Goal: Task Accomplishment & Management: Manage account settings

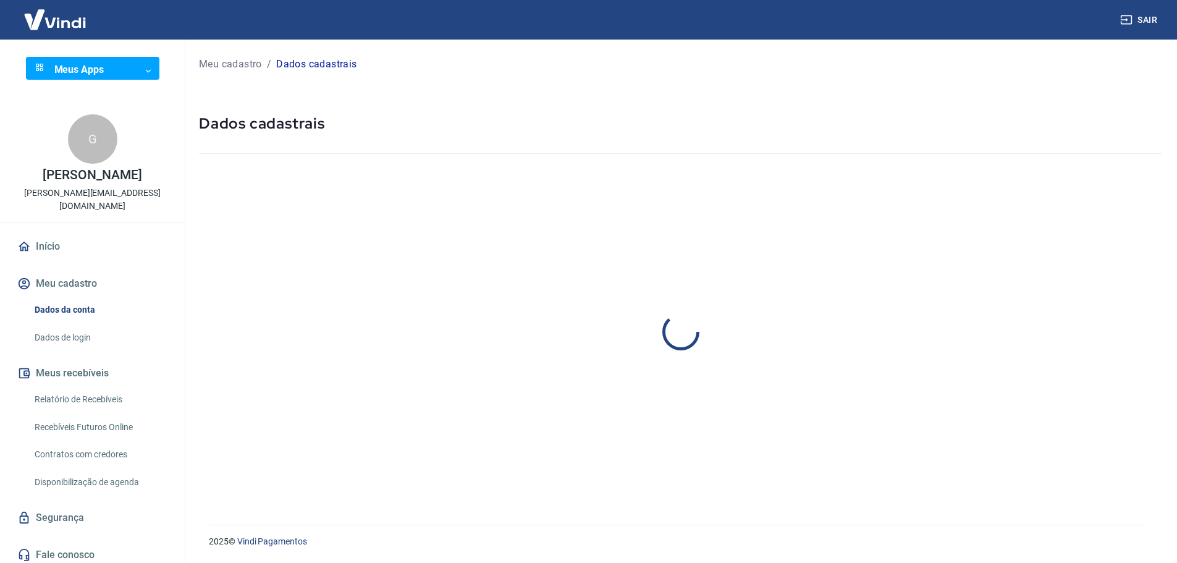
select select "SP"
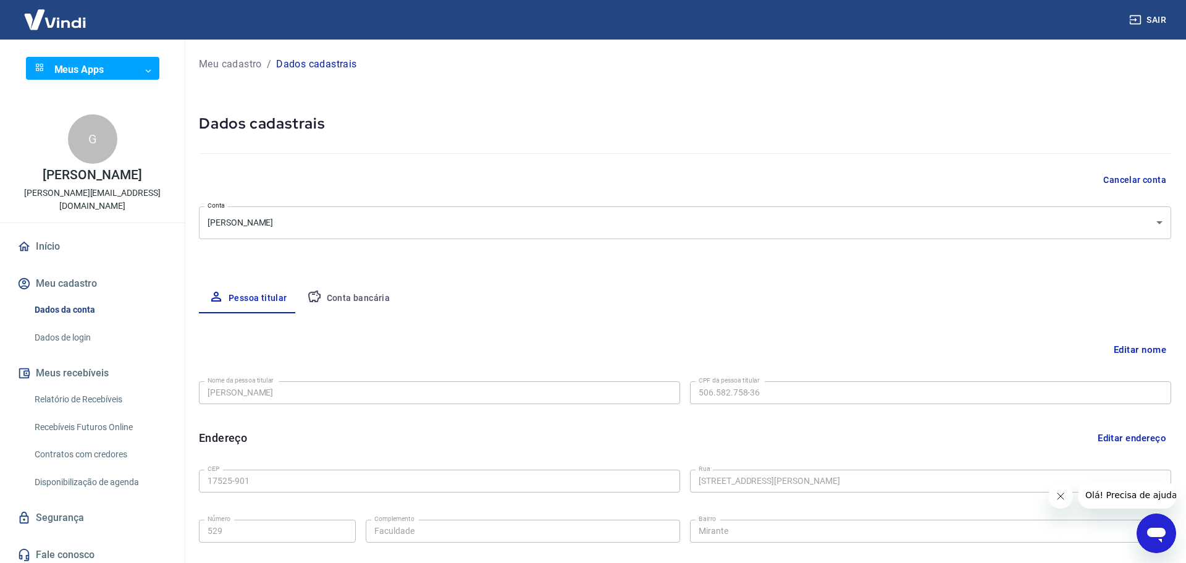
click at [114, 65] on body "Sair Meus Apps ​ ​ G [PERSON_NAME] [PERSON_NAME][EMAIL_ADDRESS][DOMAIN_NAME] In…" at bounding box center [593, 281] width 1186 height 563
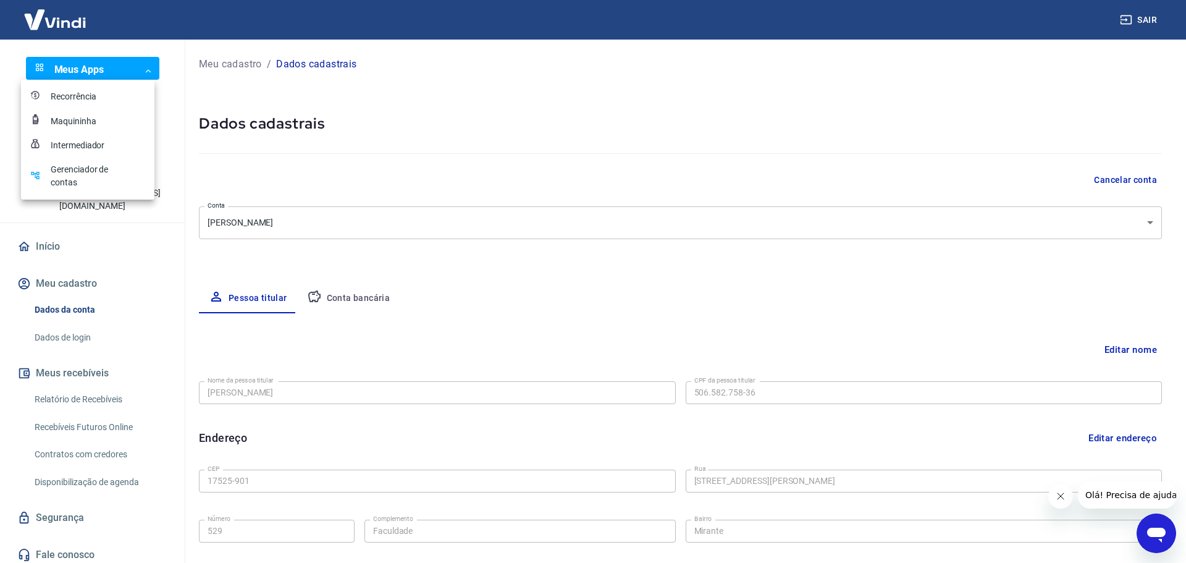
click at [114, 65] on div at bounding box center [593, 281] width 1186 height 563
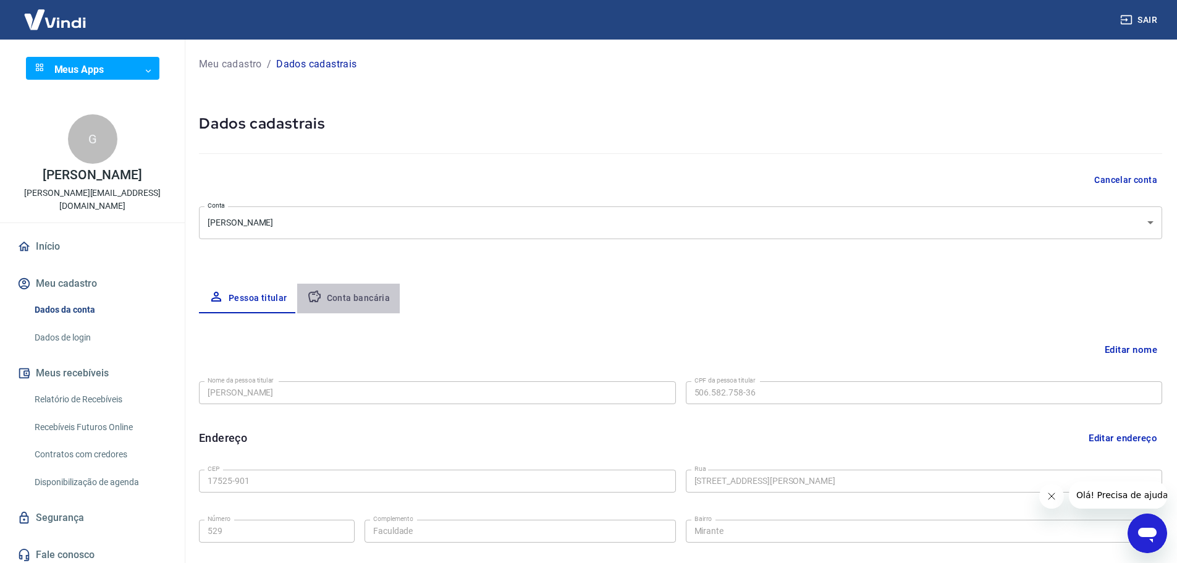
click at [378, 300] on button "Conta bancária" at bounding box center [348, 299] width 103 height 30
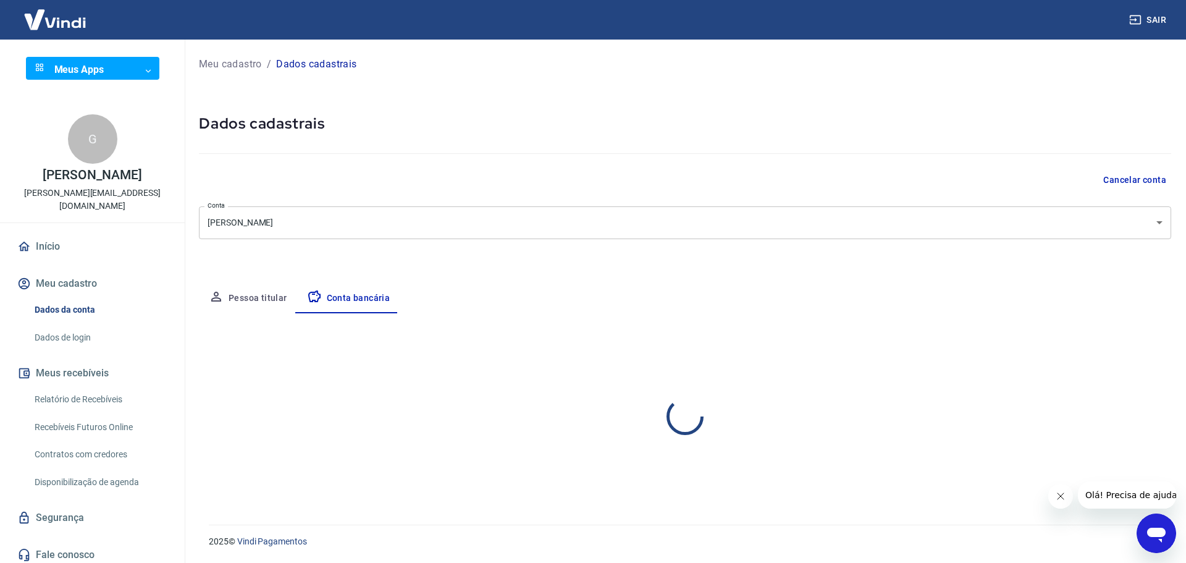
select select "1"
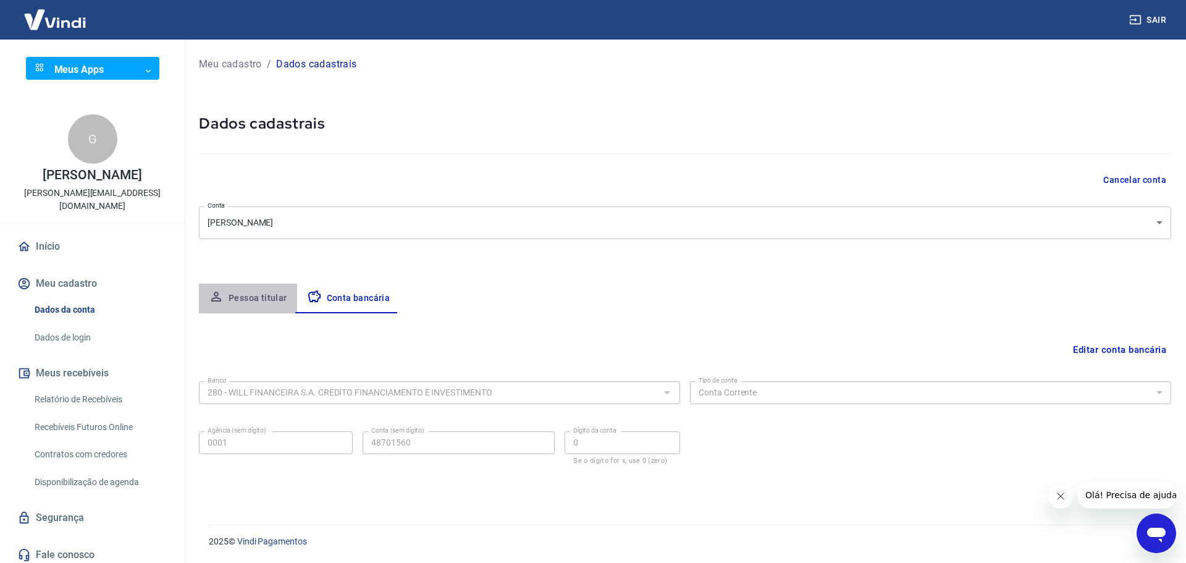
click at [289, 310] on button "Pessoa titular" at bounding box center [248, 299] width 98 height 30
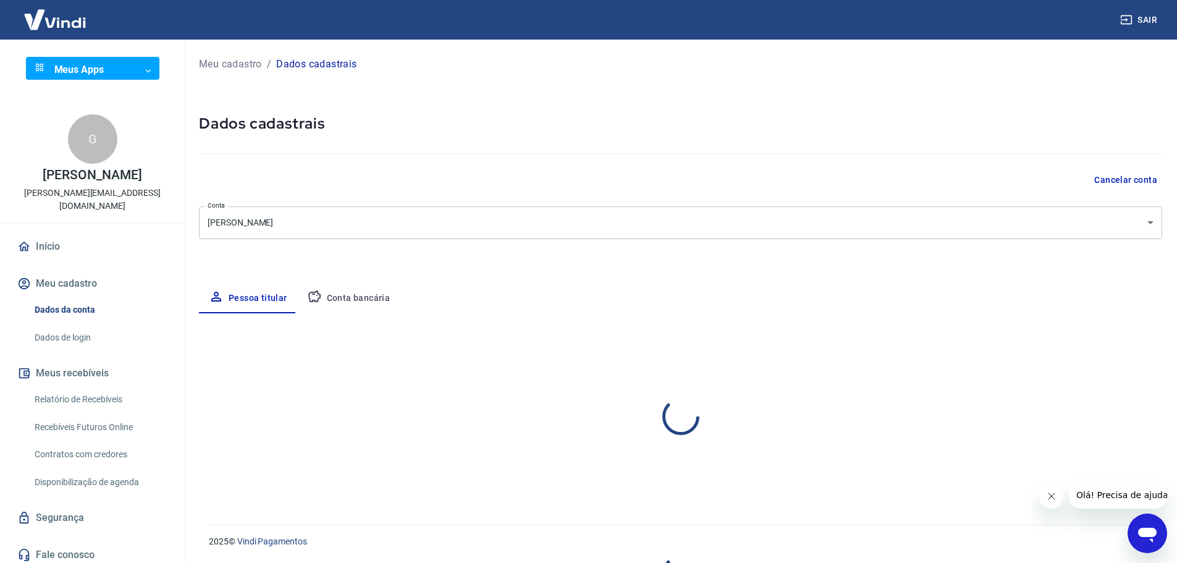
select select "SP"
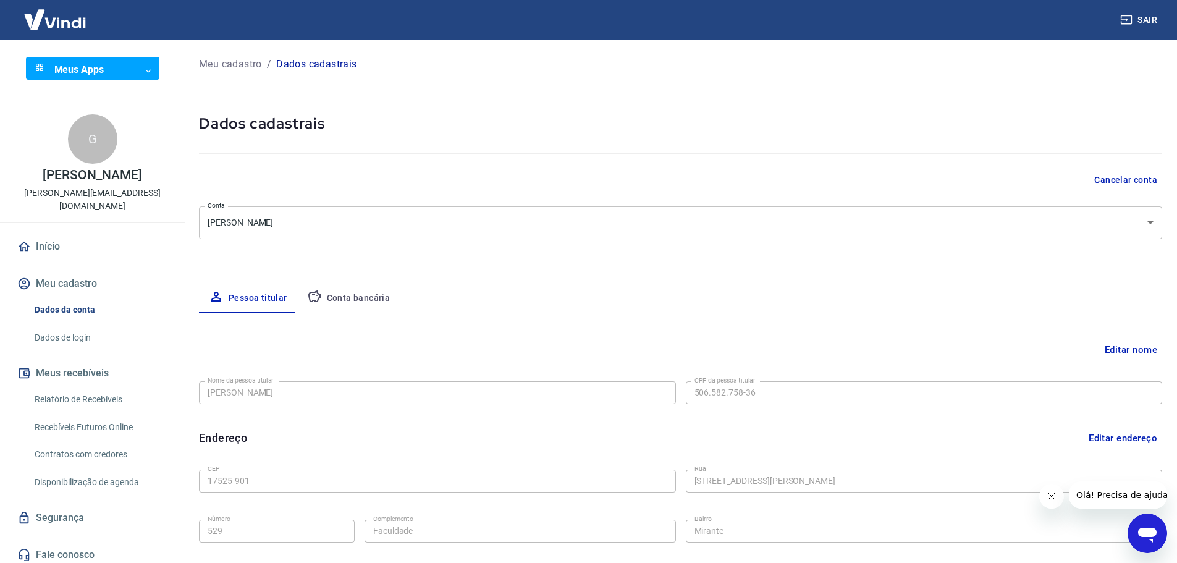
scroll to position [20, 0]
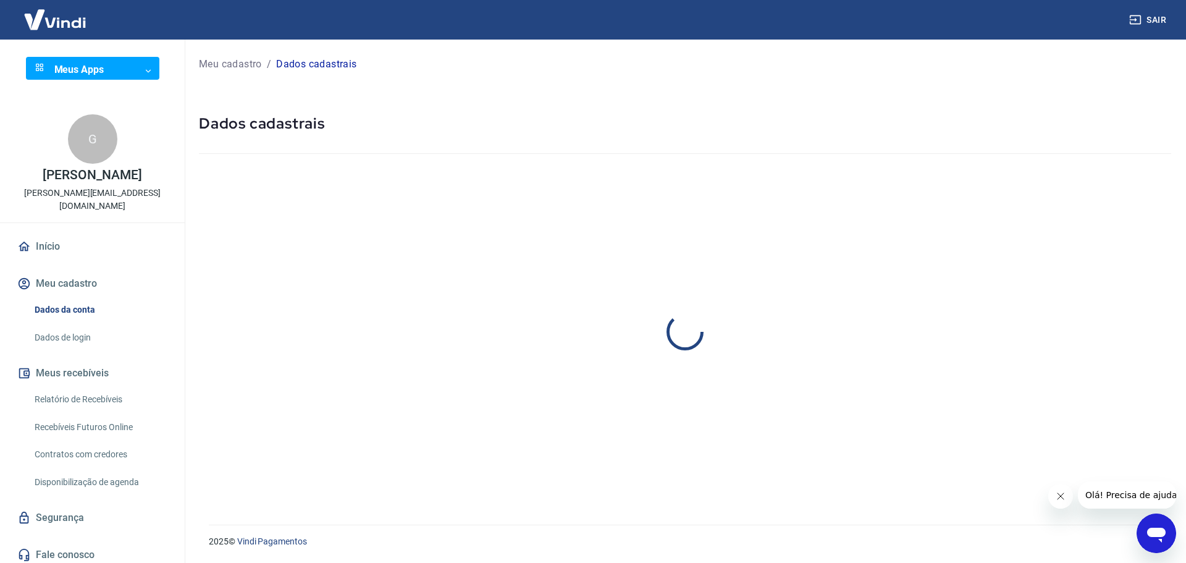
select select "SP"
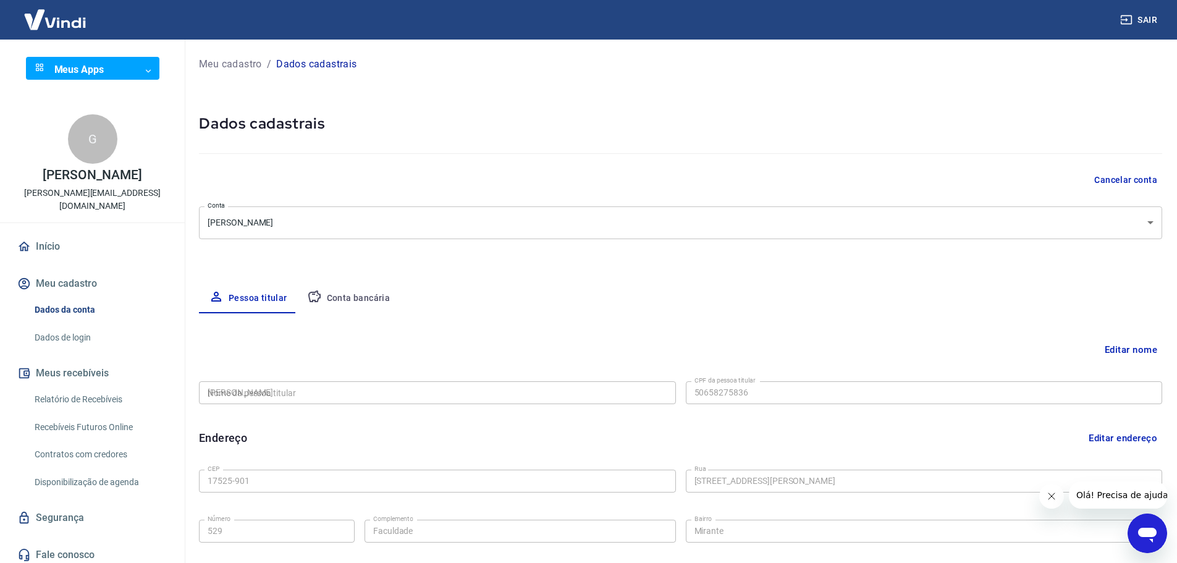
type input "506.582.758-36"
